Goal: Task Accomplishment & Management: Use online tool/utility

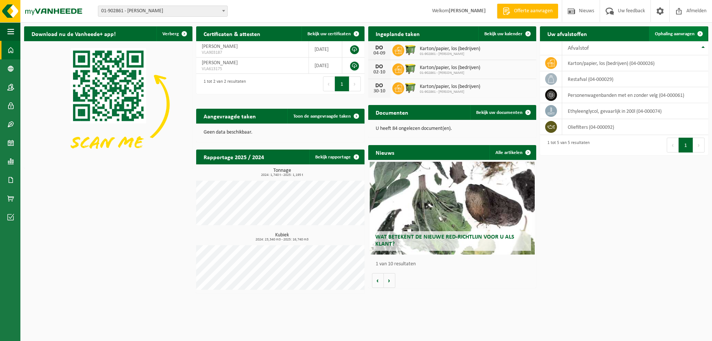
click at [664, 34] on span "Ophaling aanvragen" at bounding box center [675, 34] width 40 height 5
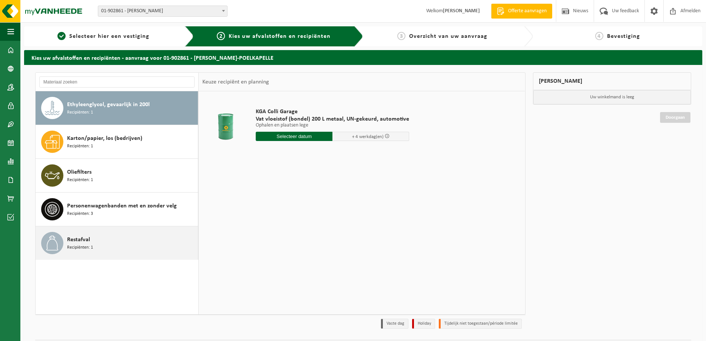
click at [99, 248] on div "Restafval Recipiënten: 1" at bounding box center [131, 243] width 129 height 22
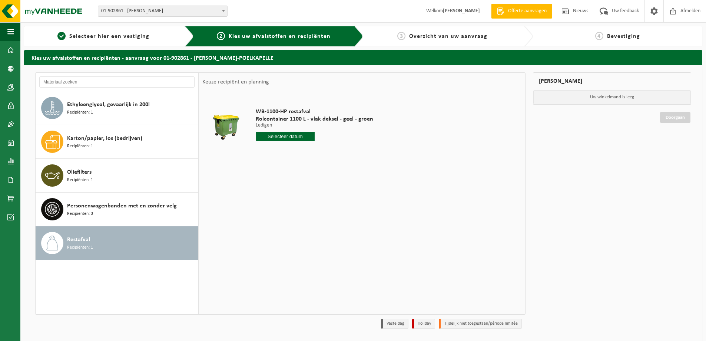
click at [279, 137] on input "text" at bounding box center [285, 136] width 59 height 9
click at [319, 178] on div "5" at bounding box center [314, 178] width 13 height 12
type input "Van 2025-09-05"
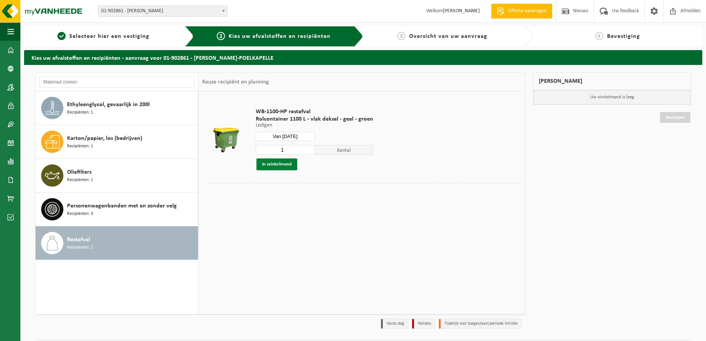
click at [286, 168] on button "In winkelmand" at bounding box center [277, 164] width 41 height 12
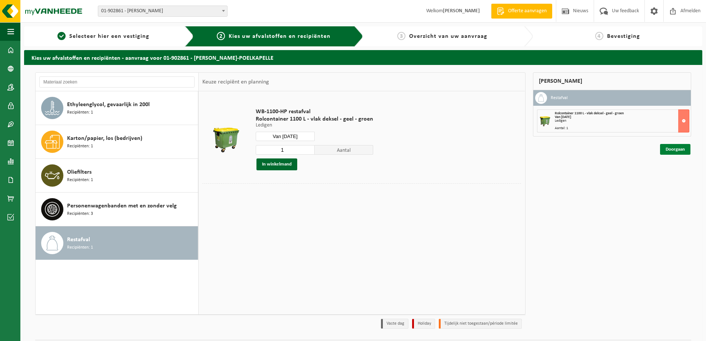
click at [684, 149] on link "Doorgaan" at bounding box center [675, 149] width 30 height 11
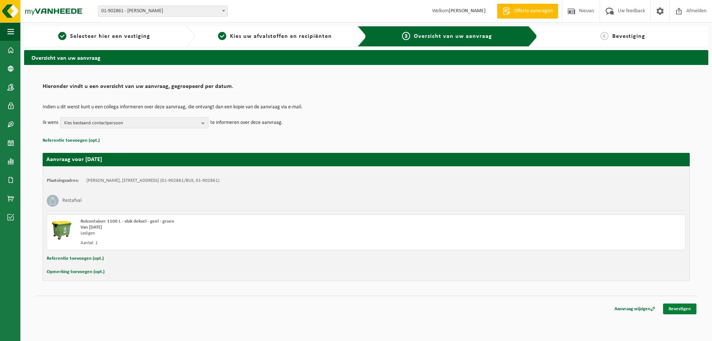
click at [680, 308] on link "Bevestigen" at bounding box center [679, 308] width 33 height 11
